Goal: Task Accomplishment & Management: Manage account settings

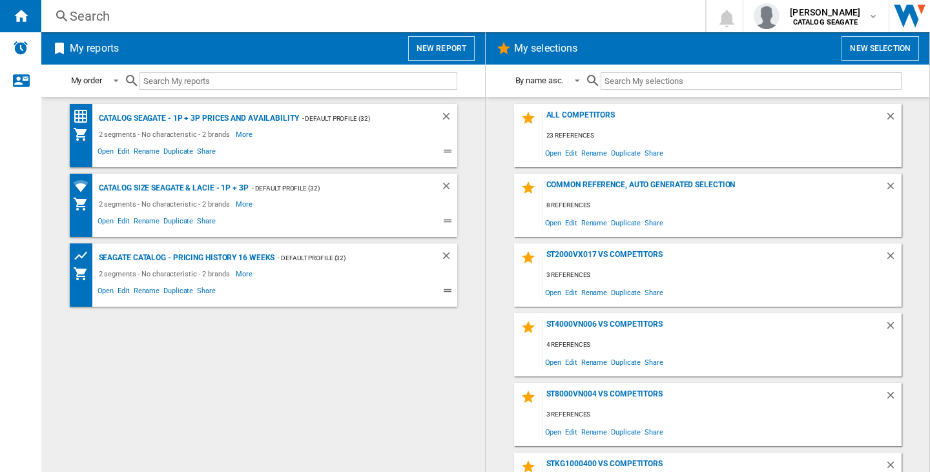
click at [114, 17] on div "Search" at bounding box center [371, 16] width 602 height 18
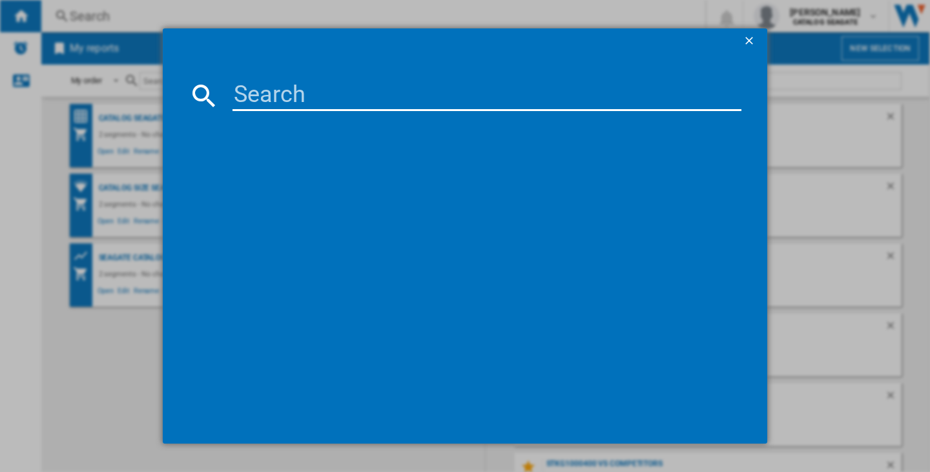
click at [282, 101] on input at bounding box center [486, 95] width 509 height 31
paste input "russell hobbs 20441 stainless steel"
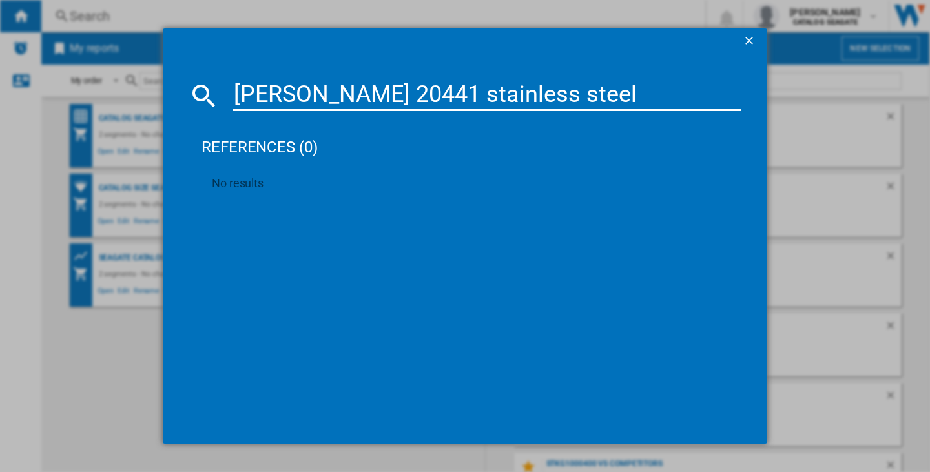
drag, startPoint x: 301, startPoint y: 89, endPoint x: 155, endPoint y: 91, distance: 146.0
click at [155, 91] on div "russell hobbs 20441 stainless steel references (0) No results" at bounding box center [465, 236] width 930 height 472
drag, startPoint x: 385, startPoint y: 92, endPoint x: 592, endPoint y: 85, distance: 206.8
click at [588, 85] on input "hobbs 20441 stainless steel" at bounding box center [486, 95] width 509 height 31
drag, startPoint x: 303, startPoint y: 96, endPoint x: 223, endPoint y: 93, distance: 79.5
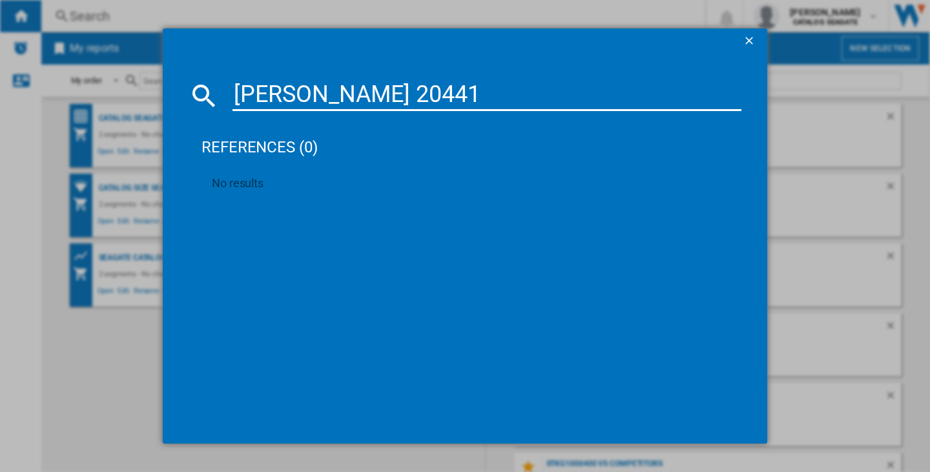
click at [223, 93] on div "hobbs 20441" at bounding box center [465, 95] width 553 height 31
type input "20441"
click at [738, 36] on button "button" at bounding box center [751, 41] width 26 height 26
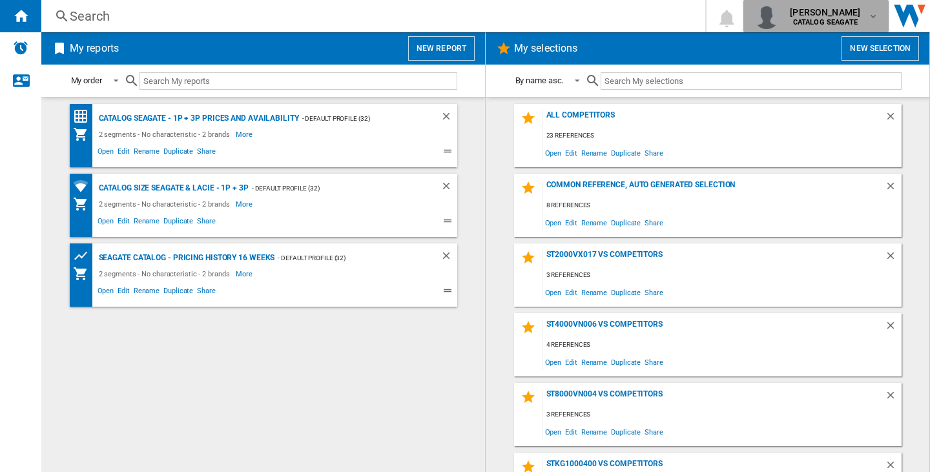
click at [870, 11] on md-icon "button" at bounding box center [873, 16] width 10 height 10
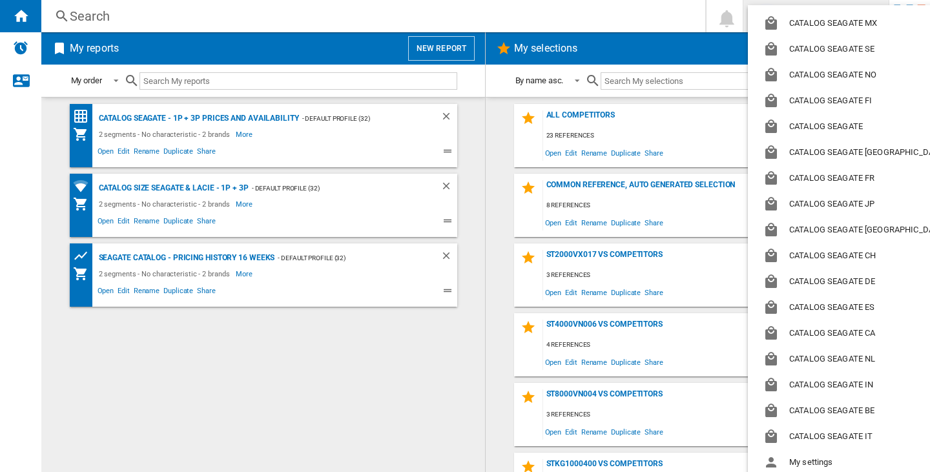
click at [696, 19] on md-backdrop at bounding box center [465, 236] width 930 height 472
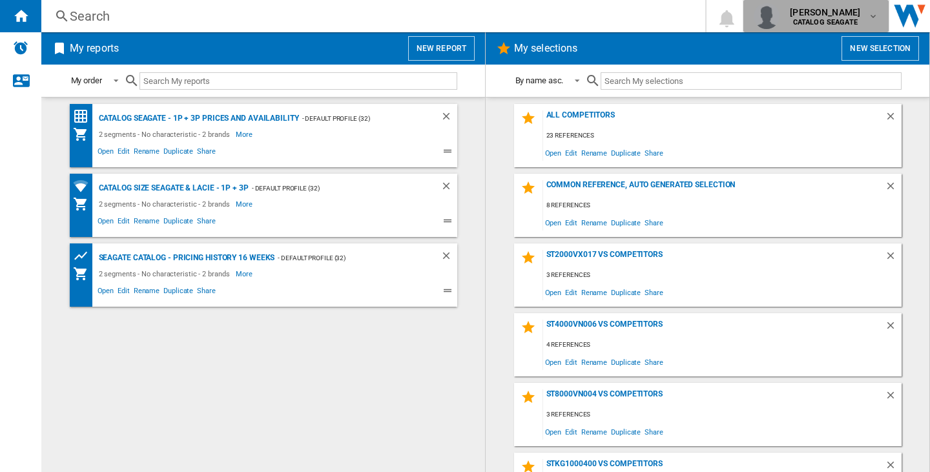
click at [874, 11] on md-icon "button" at bounding box center [873, 16] width 10 height 10
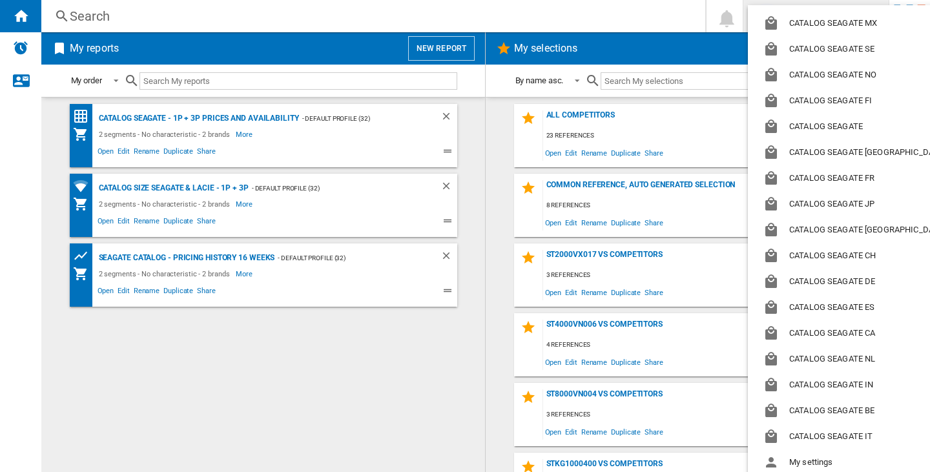
drag, startPoint x: 928, startPoint y: 145, endPoint x: 920, endPoint y: 211, distance: 67.0
click at [921, 211] on md-backdrop at bounding box center [465, 236] width 930 height 472
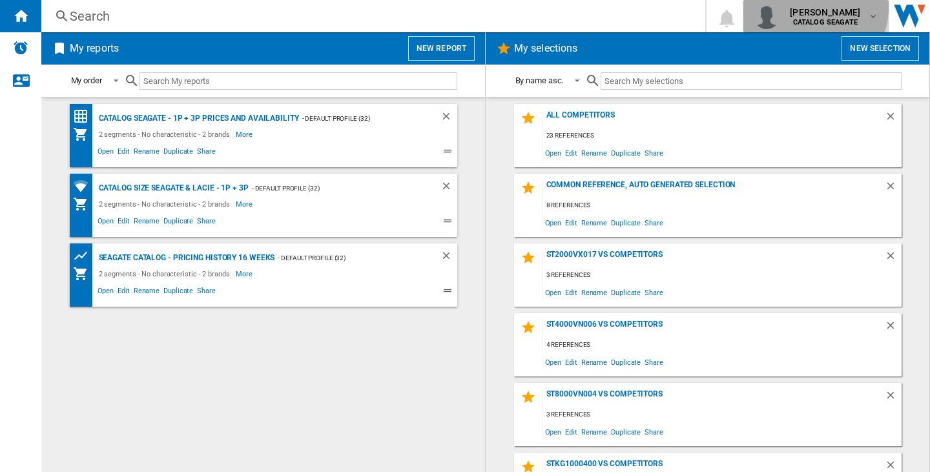
click at [816, 7] on span "alexandre sertin" at bounding box center [825, 12] width 70 height 13
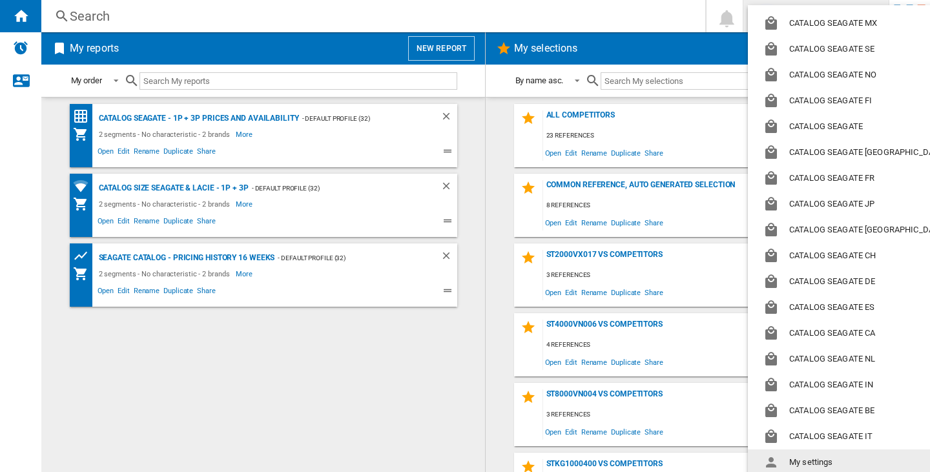
click at [810, 459] on button "My settings" at bounding box center [857, 462] width 218 height 26
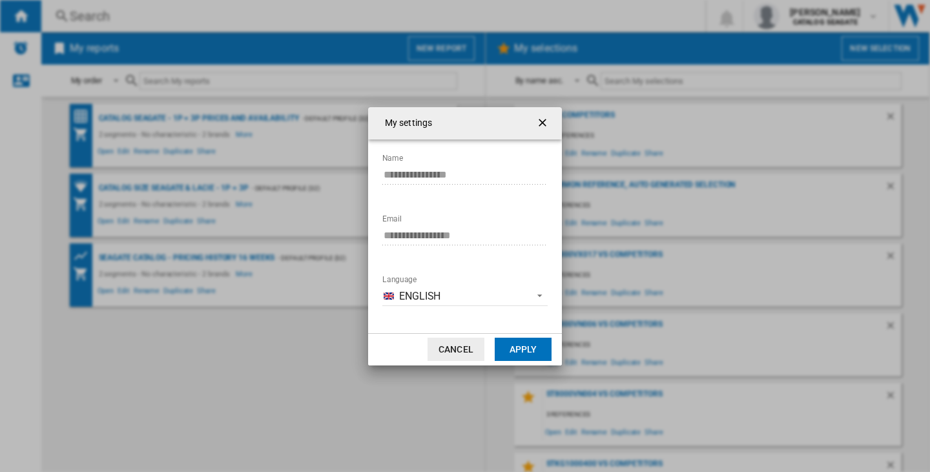
click at [457, 348] on button "Cancel" at bounding box center [456, 349] width 57 height 23
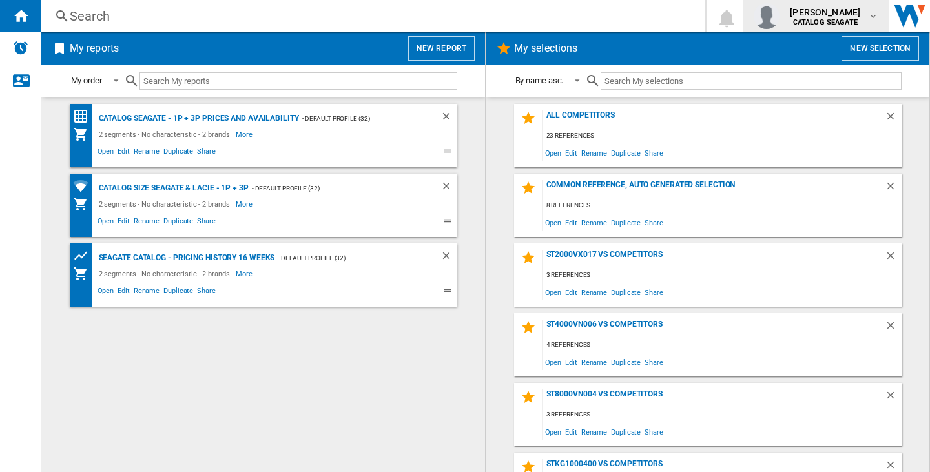
click at [880, 15] on button "alexandre sertin CATALOG SEAGATE" at bounding box center [815, 16] width 145 height 32
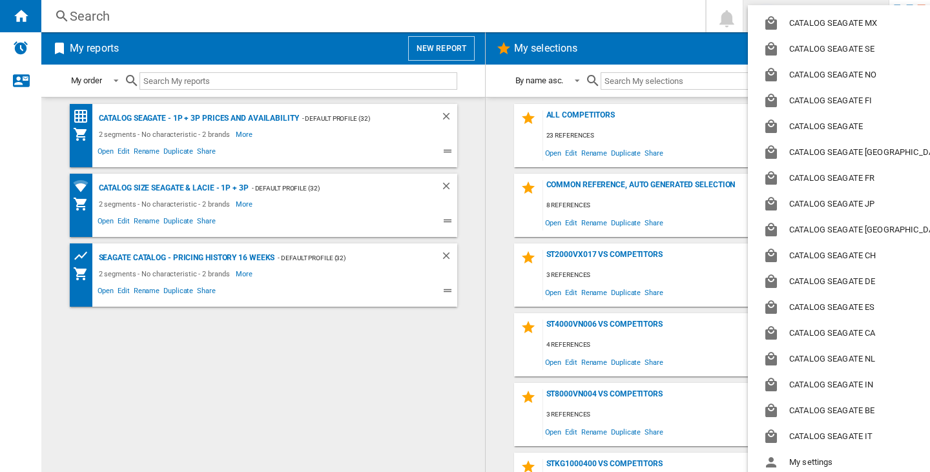
click at [922, 172] on md-backdrop at bounding box center [465, 236] width 930 height 472
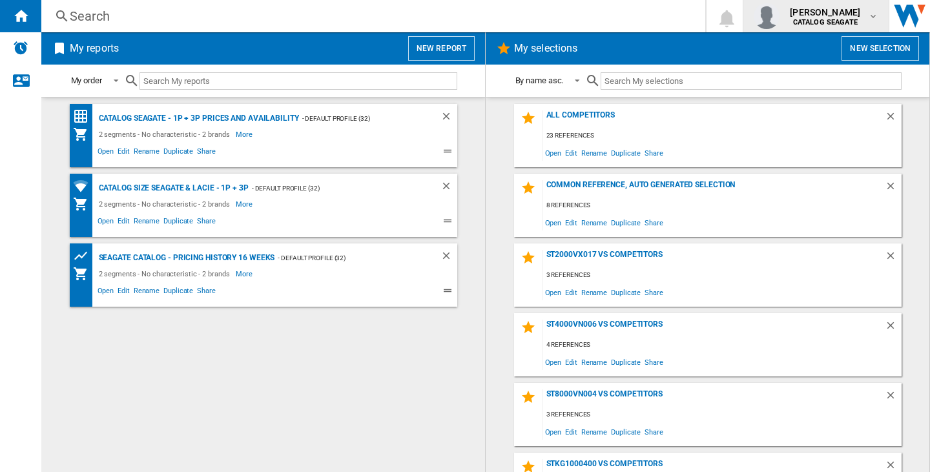
click at [868, 17] on md-icon "button" at bounding box center [873, 16] width 10 height 10
click at [874, 15] on md-icon "button" at bounding box center [873, 16] width 10 height 10
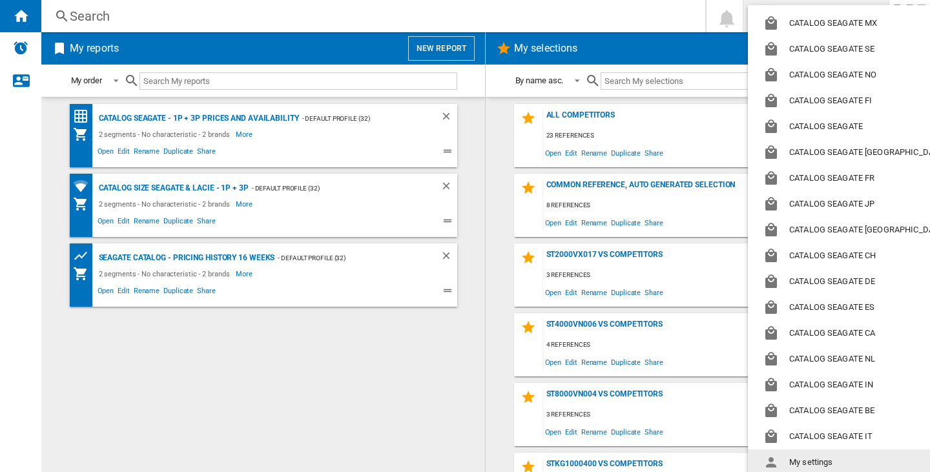
click at [781, 460] on button "My settings" at bounding box center [857, 462] width 218 height 26
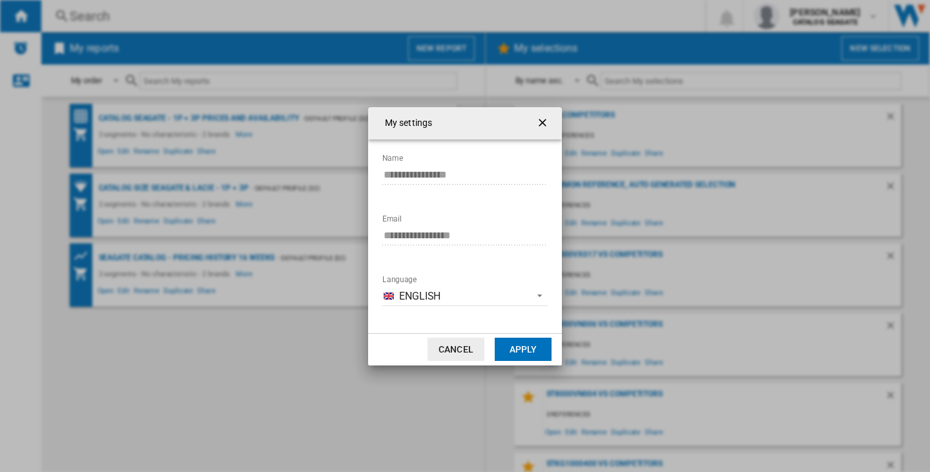
click at [454, 352] on button "Cancel" at bounding box center [456, 349] width 57 height 23
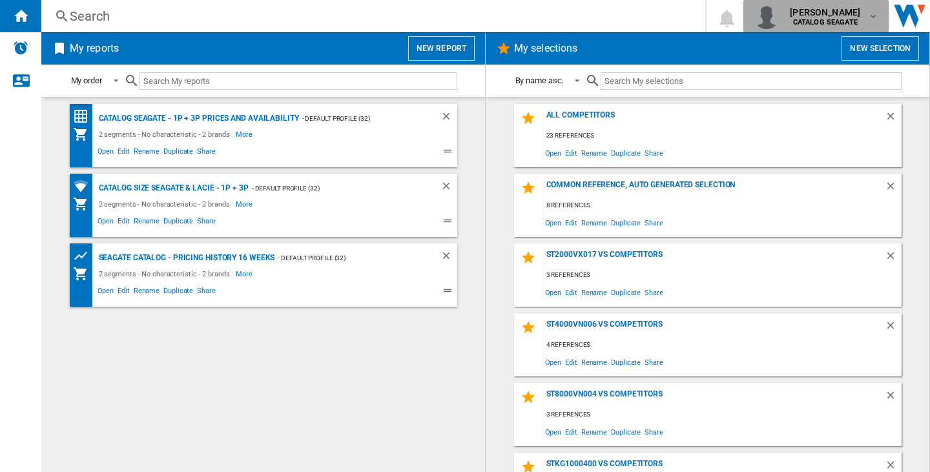
click at [874, 17] on md-icon "button" at bounding box center [873, 16] width 10 height 10
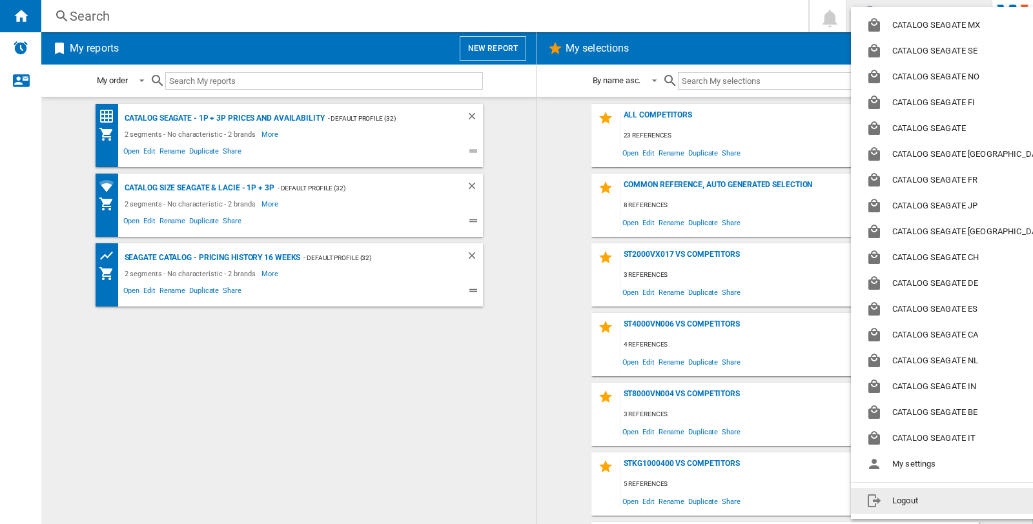
click at [920, 471] on button "Logout" at bounding box center [960, 501] width 218 height 26
